Goal: Use online tool/utility: Utilize a website feature to perform a specific function

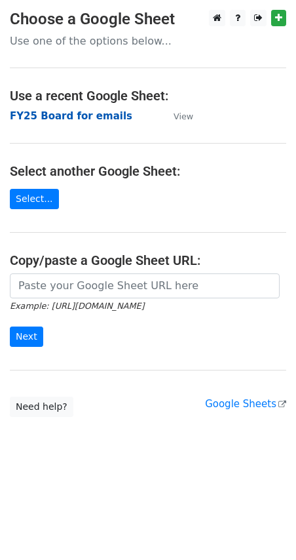
click at [68, 113] on strong "FY25 Board for emails" at bounding box center [71, 116] width 123 height 12
click at [257, 404] on link "Google Sheets" at bounding box center [245, 404] width 81 height 12
